Goal: Task Accomplishment & Management: Use online tool/utility

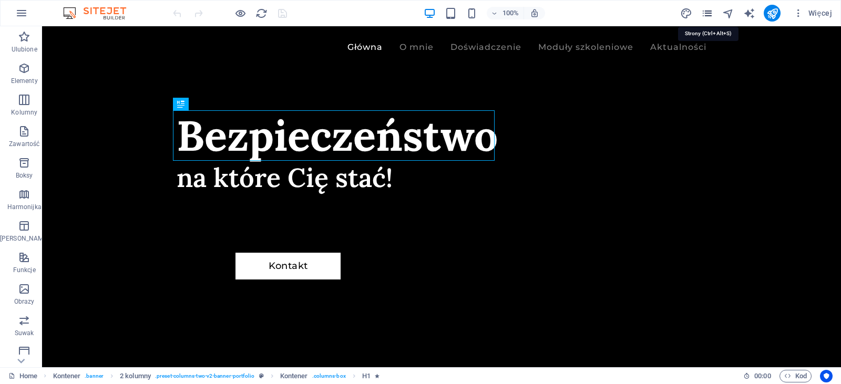
click at [709, 18] on icon "pages" at bounding box center [707, 13] width 12 height 12
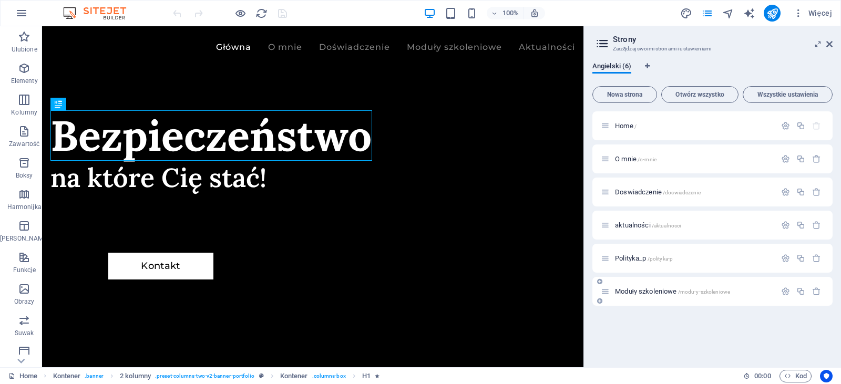
click at [658, 289] on span "Moduły szkoleniowe /modu-y-szkoleniowe" at bounding box center [672, 291] width 115 height 8
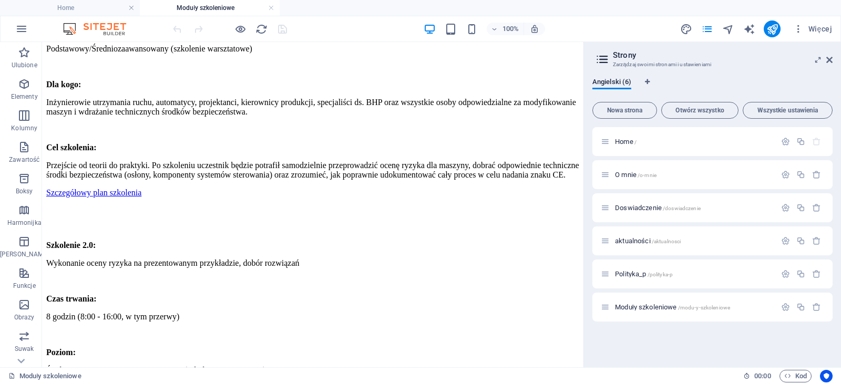
scroll to position [828, 0]
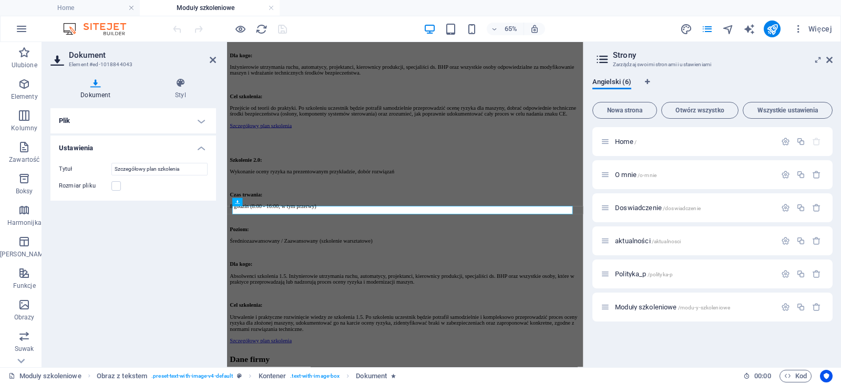
click at [170, 121] on h4 "Plik" at bounding box center [132, 120] width 165 height 25
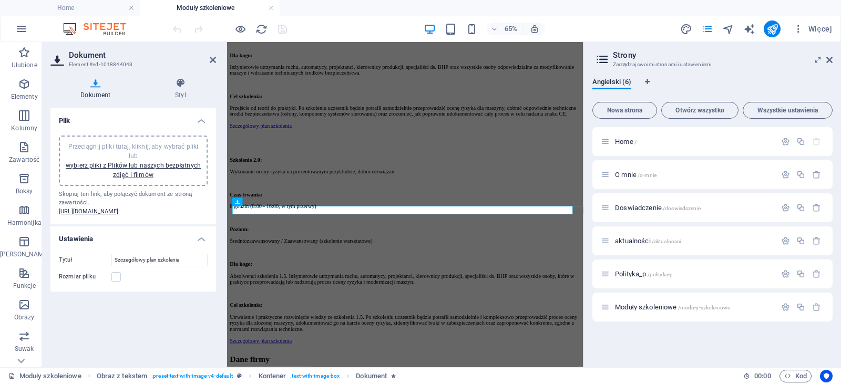
click at [141, 143] on span "Przeciągnij pliki tutaj, kliknij, aby wybrać pliki lub wybierz pliki z Plików l…" at bounding box center [133, 161] width 135 height 36
click at [277, 25] on icon "save" at bounding box center [282, 29] width 12 height 12
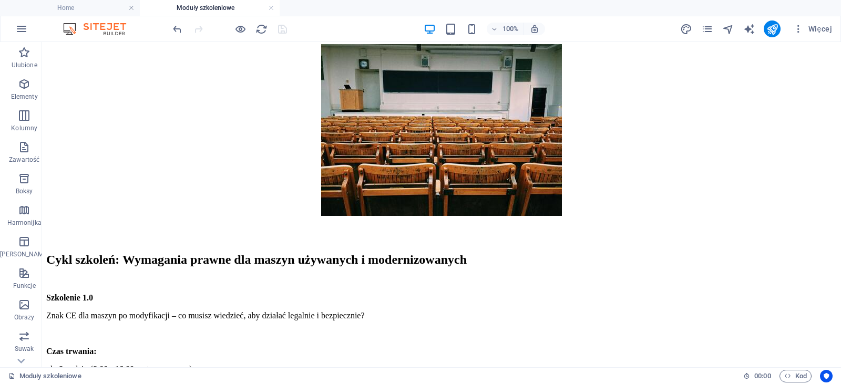
scroll to position [116, 0]
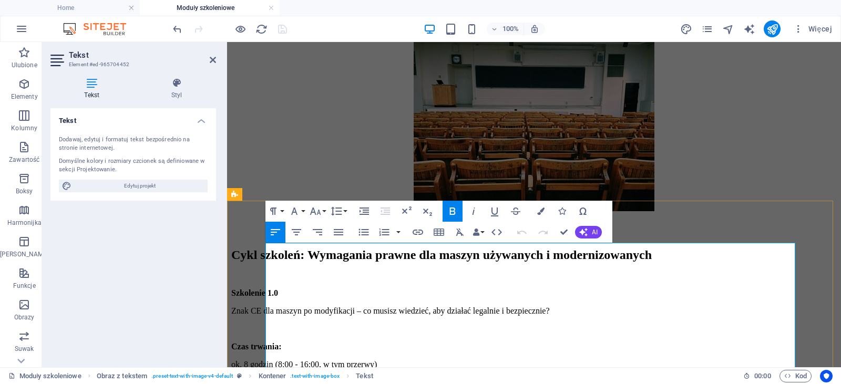
click at [329, 288] on p "Szkolenie 1.0" at bounding box center [533, 292] width 605 height 9
drag, startPoint x: 329, startPoint y: 281, endPoint x: 267, endPoint y: 276, distance: 62.2
click at [267, 288] on p "Szkolenie 1.0:" at bounding box center [533, 292] width 605 height 9
click at [303, 212] on button "Font Family" at bounding box center [296, 211] width 20 height 21
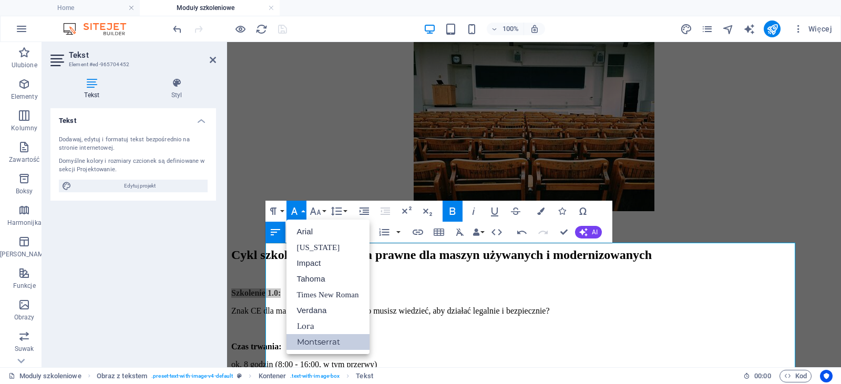
scroll to position [0, 0]
click at [313, 261] on link "Impact" at bounding box center [327, 263] width 83 height 16
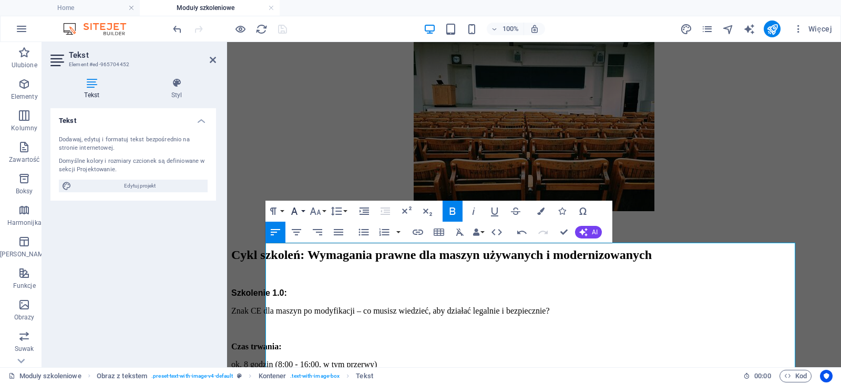
click at [304, 214] on button "Font Family" at bounding box center [296, 211] width 20 height 21
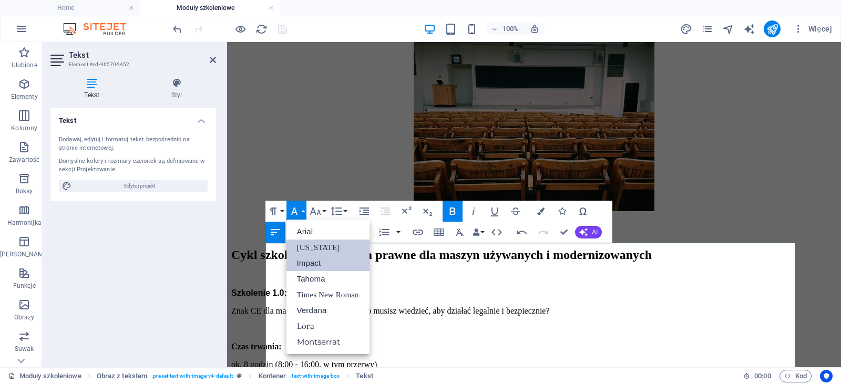
click at [340, 244] on link "[US_STATE]" at bounding box center [327, 248] width 83 height 16
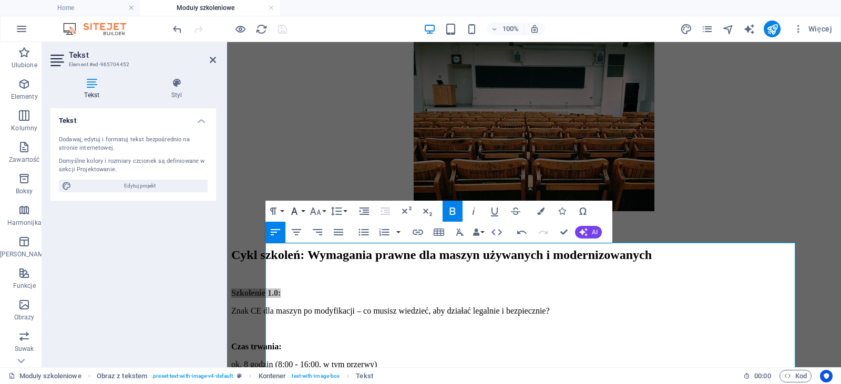
click at [302, 212] on button "Font Family" at bounding box center [296, 211] width 20 height 21
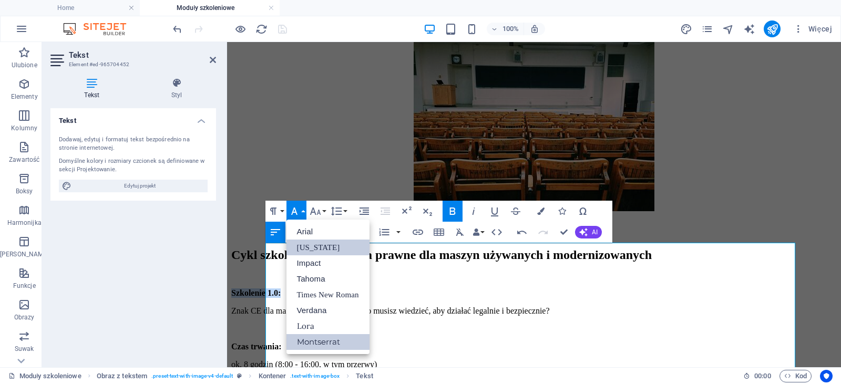
click at [315, 341] on link "Montserrat" at bounding box center [327, 342] width 83 height 16
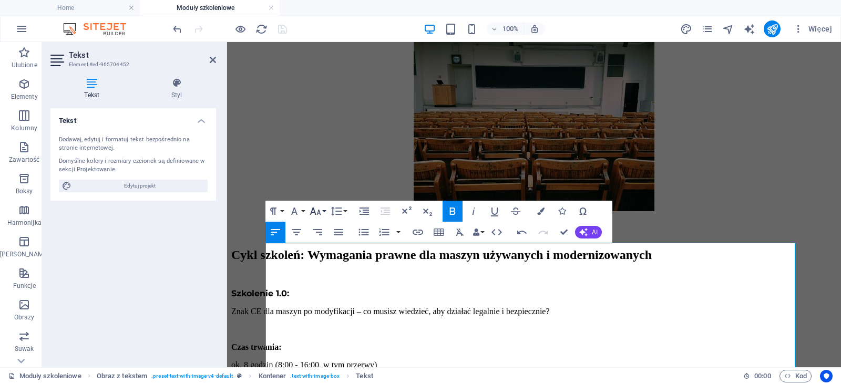
click at [321, 216] on icon "button" at bounding box center [315, 211] width 13 height 13
click at [325, 338] on link "24" at bounding box center [326, 342] width 38 height 16
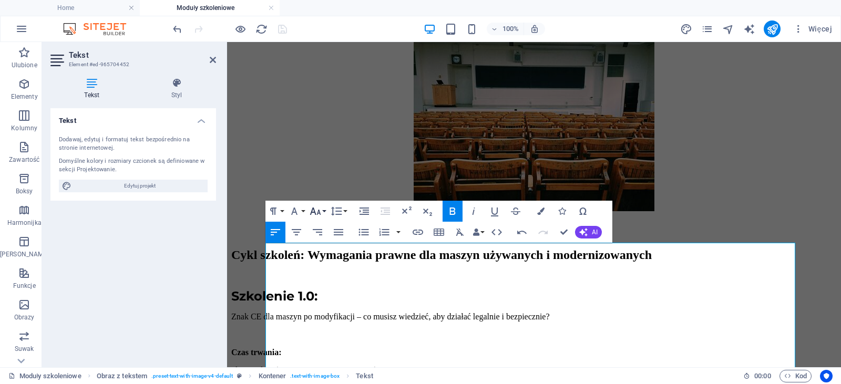
click at [324, 211] on button "Font Size" at bounding box center [317, 211] width 20 height 21
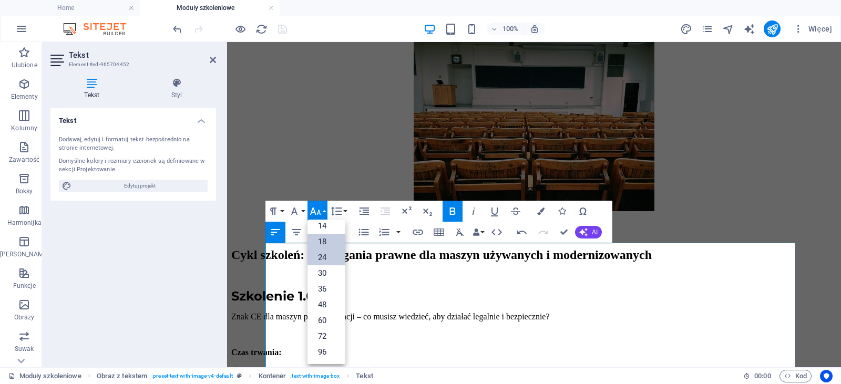
click at [333, 240] on link "18" at bounding box center [326, 242] width 38 height 16
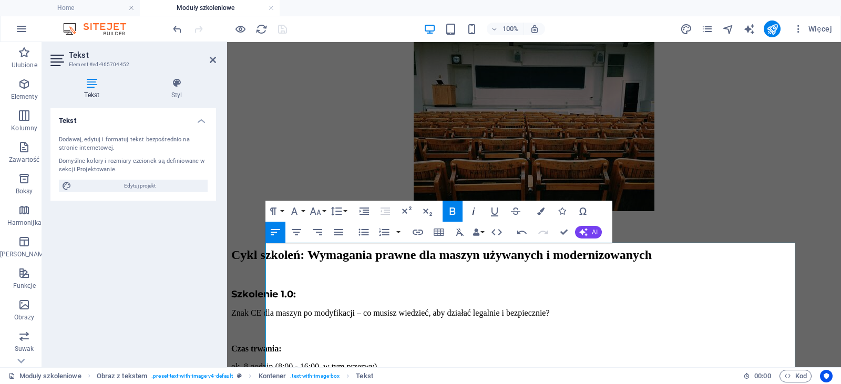
click at [477, 212] on icon "button" at bounding box center [473, 211] width 13 height 13
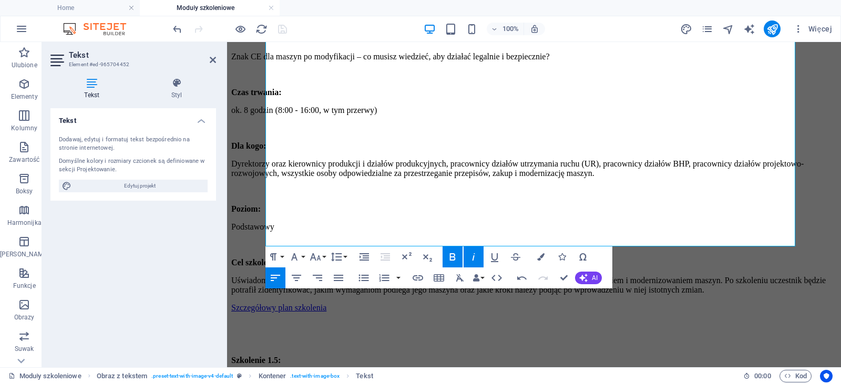
scroll to position [397, 0]
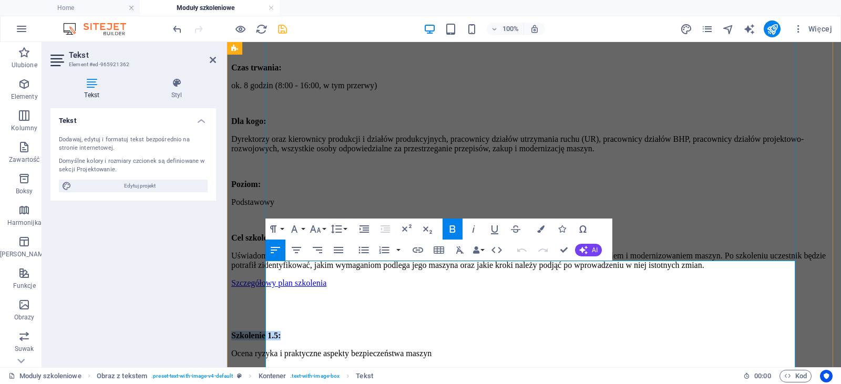
drag, startPoint x: 332, startPoint y: 268, endPoint x: 267, endPoint y: 268, distance: 64.6
click at [267, 331] on p "Szkolenie 1.5:" at bounding box center [533, 335] width 605 height 9
click at [472, 230] on icon "button" at bounding box center [473, 229] width 13 height 13
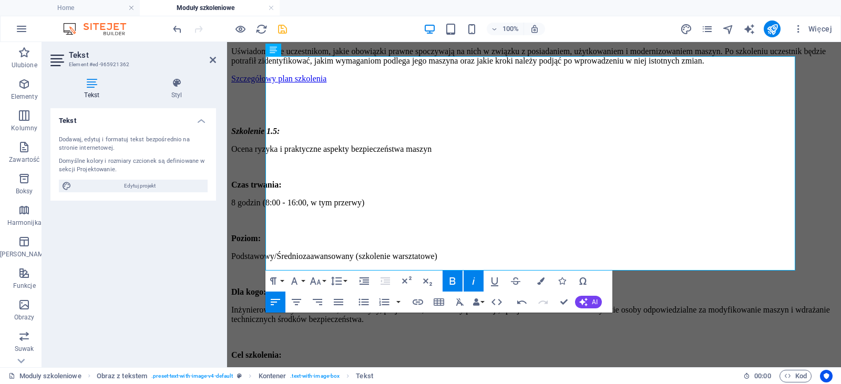
scroll to position [647, 0]
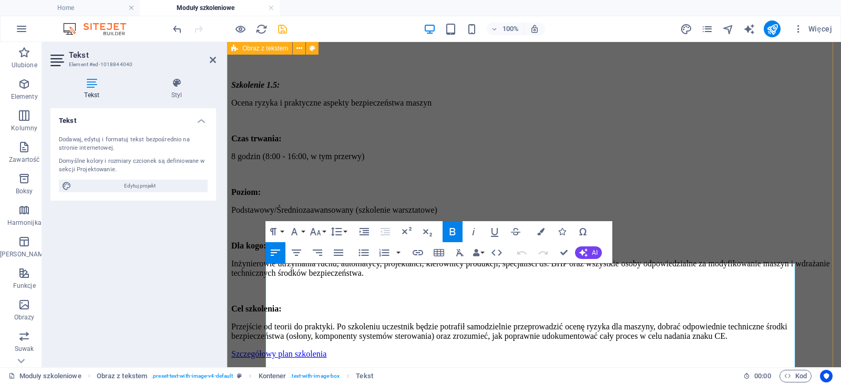
drag, startPoint x: 329, startPoint y: 273, endPoint x: 262, endPoint y: 272, distance: 66.7
click at [262, 272] on div "Cykl szkoleń: Wymagania prawne dla maszyn używanych i modernizowanych Szkolenie…" at bounding box center [533, 198] width 605 height 964
click at [477, 235] on icon "button" at bounding box center [473, 231] width 13 height 13
click at [814, 238] on div "Cykl szkoleń: Wymagania prawne dla maszyn używanych i modernizowanych Szkolenie…" at bounding box center [533, 198] width 605 height 964
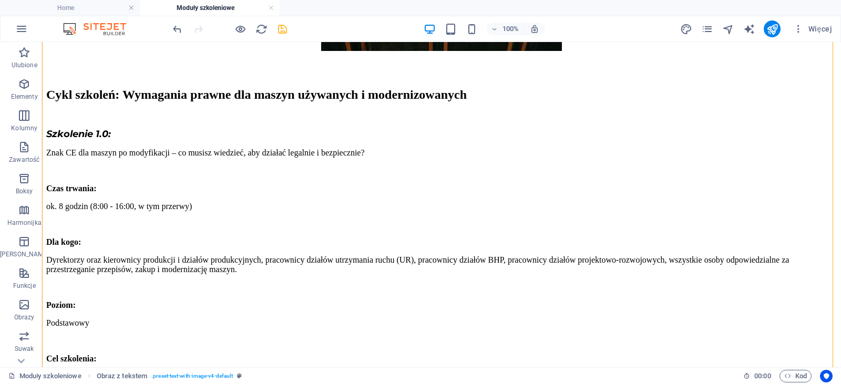
scroll to position [0, 0]
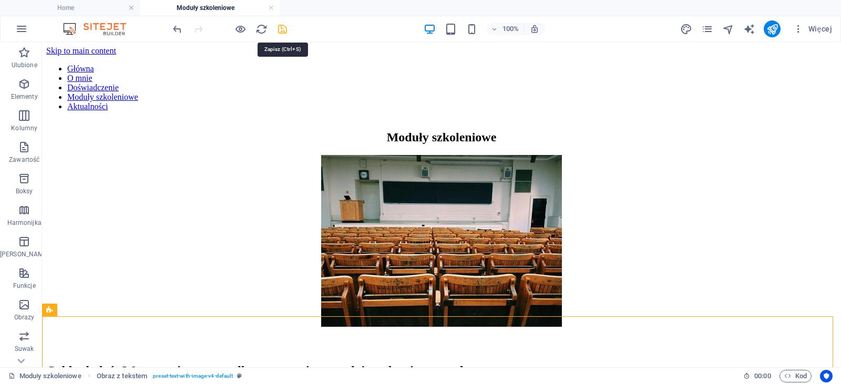
click at [284, 27] on icon "save" at bounding box center [282, 29] width 12 height 12
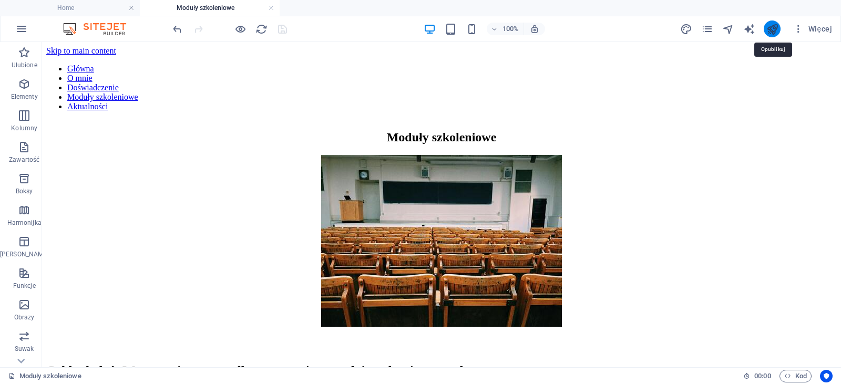
click at [774, 33] on icon "publish" at bounding box center [772, 29] width 12 height 12
